Goal: Task Accomplishment & Management: Manage account settings

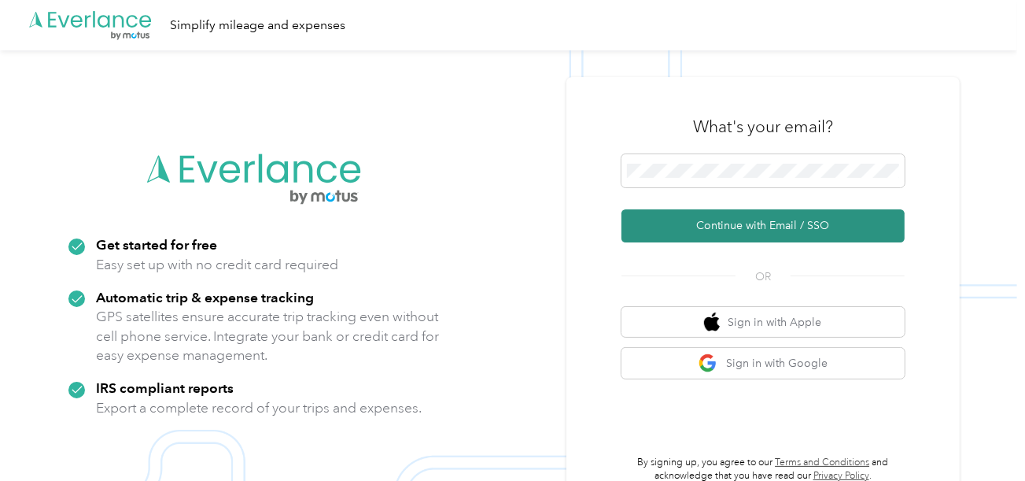
click at [697, 227] on button "Continue with Email / SSO" at bounding box center [762, 225] width 283 height 33
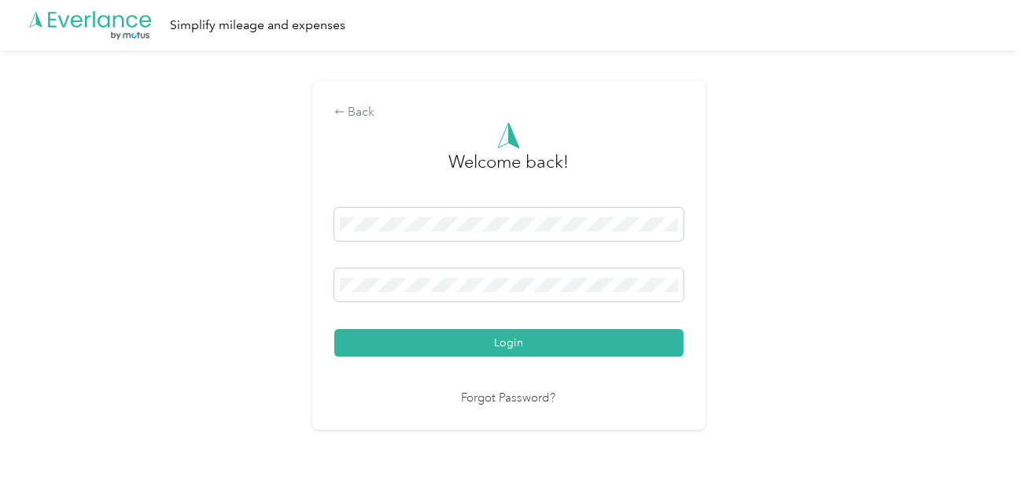
drag, startPoint x: 573, startPoint y: 351, endPoint x: 683, endPoint y: 326, distance: 113.7
click at [574, 351] on button "Login" at bounding box center [508, 343] width 349 height 28
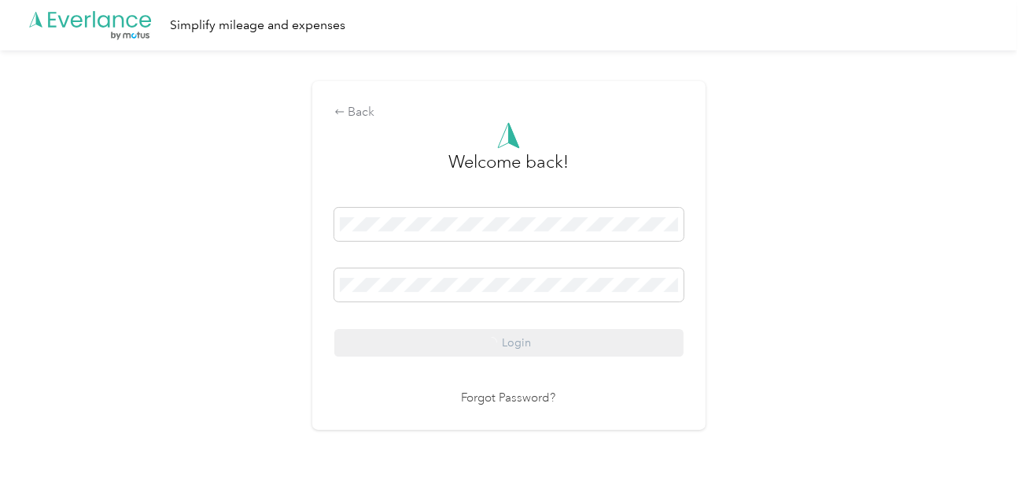
click at [784, 295] on div "Back Welcome back! Login Forgot Password?" at bounding box center [508, 261] width 1017 height 423
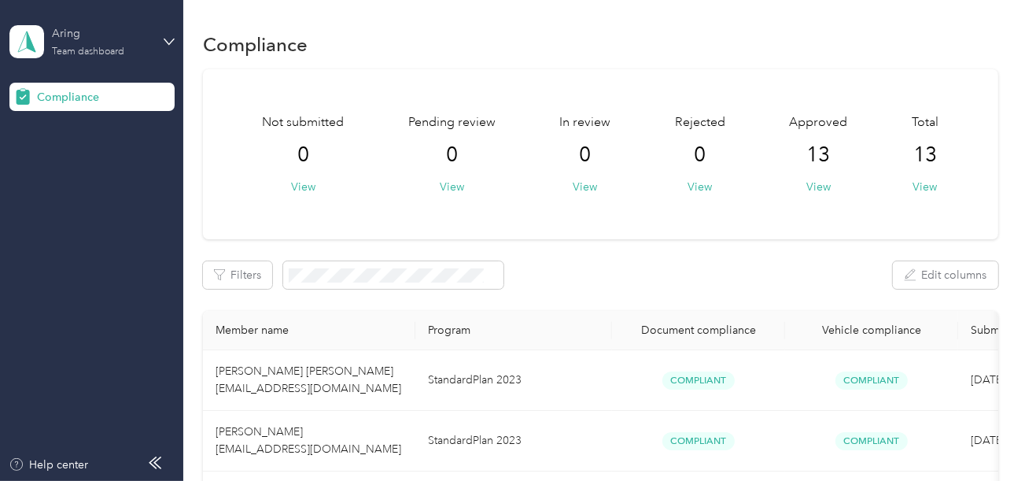
click at [98, 28] on div "Aring" at bounding box center [101, 33] width 98 height 17
click at [79, 159] on div "Log out" at bounding box center [53, 160] width 61 height 17
